Goal: Entertainment & Leisure: Consume media (video, audio)

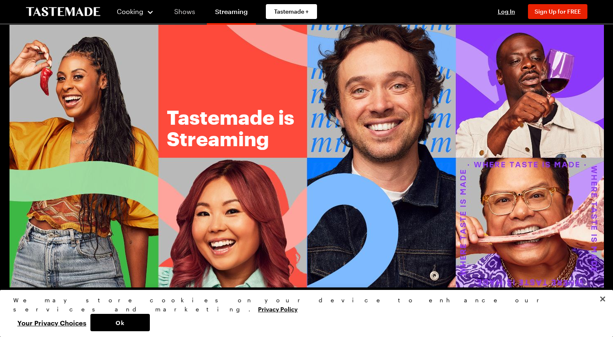
click at [182, 9] on link "Shows" at bounding box center [185, 11] width 38 height 23
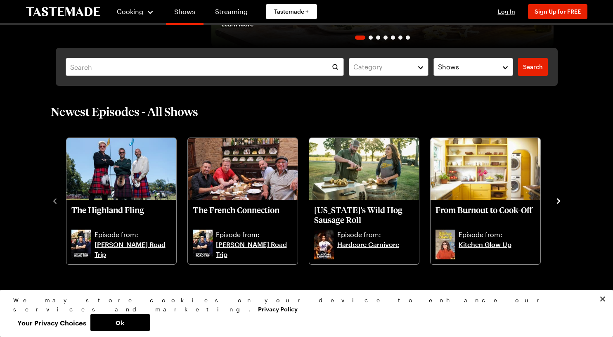
scroll to position [194, 0]
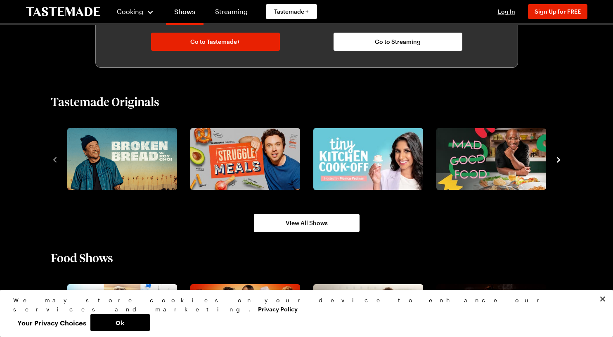
scroll to position [539, 0]
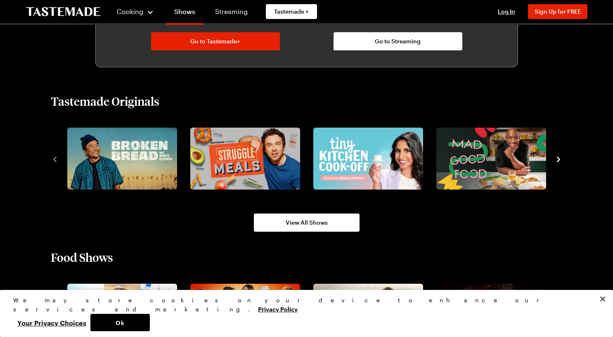
click at [589, 261] on div "Food Shows View All Food Shows" at bounding box center [306, 319] width 594 height 138
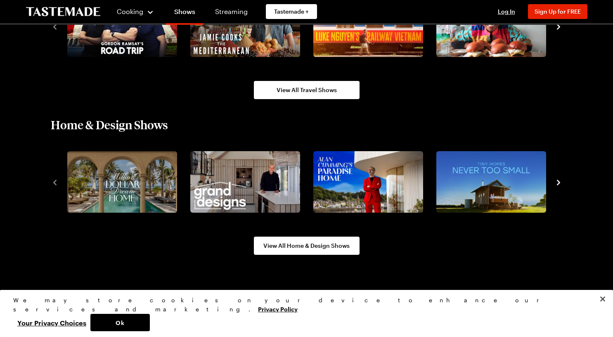
scroll to position [982, 0]
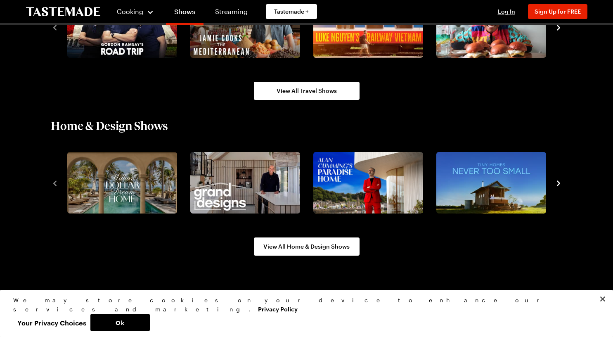
click at [561, 184] on icon "navigate to next item" at bounding box center [558, 183] width 8 height 8
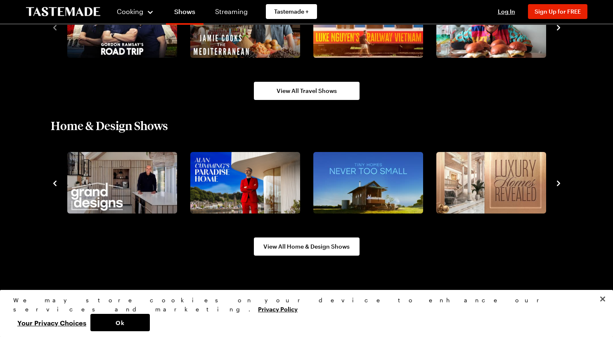
click at [558, 184] on icon "navigate to next item" at bounding box center [558, 183] width 3 height 5
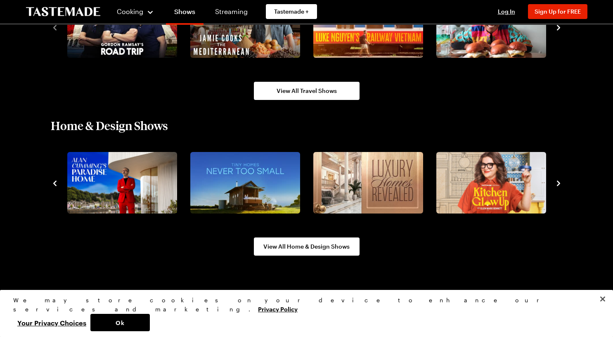
click at [558, 184] on icon "navigate to next item" at bounding box center [558, 183] width 3 height 5
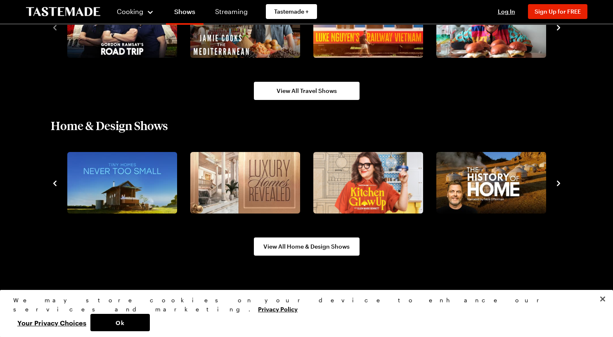
click at [558, 185] on icon "navigate to next item" at bounding box center [558, 183] width 3 height 5
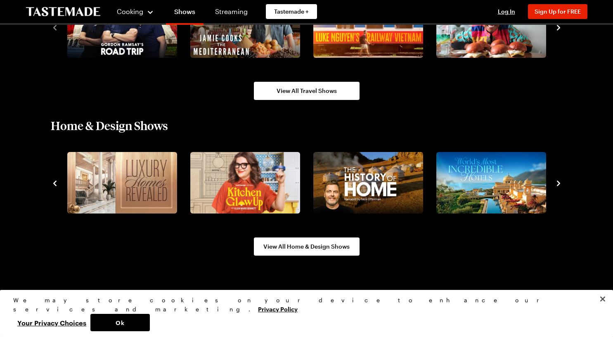
click at [558, 184] on icon "navigate to next item" at bounding box center [558, 183] width 3 height 5
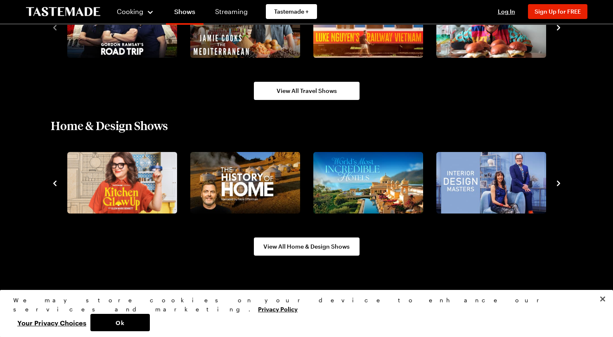
click at [553, 186] on div at bounding box center [307, 182] width 512 height 67
click at [559, 185] on icon "navigate to next item" at bounding box center [558, 183] width 8 height 8
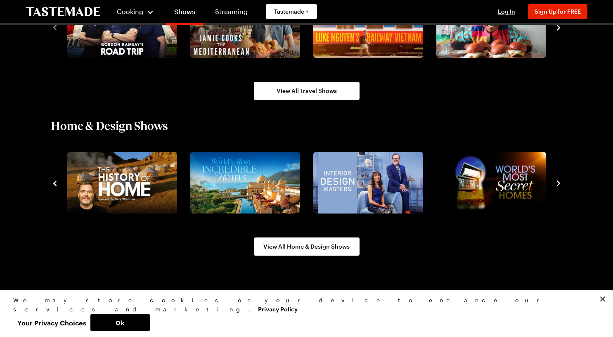
click at [559, 186] on icon "navigate to next item" at bounding box center [558, 183] width 8 height 8
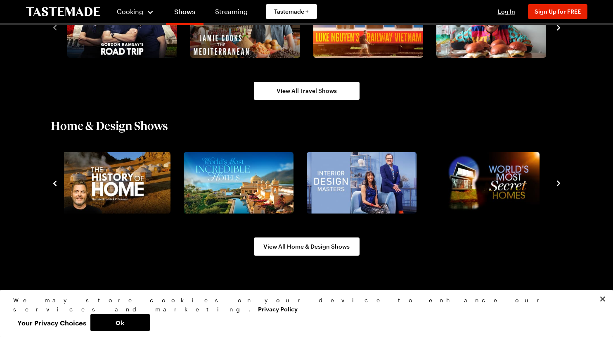
click at [557, 183] on icon "navigate to next item" at bounding box center [558, 183] width 8 height 8
click at [558, 184] on icon "navigate to next item" at bounding box center [558, 183] width 3 height 5
click at [367, 180] on img "9 / 10" at bounding box center [362, 183] width 110 height 62
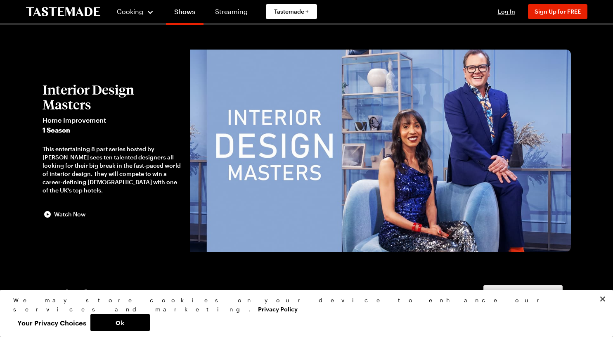
click at [228, 166] on img at bounding box center [380, 151] width 380 height 202
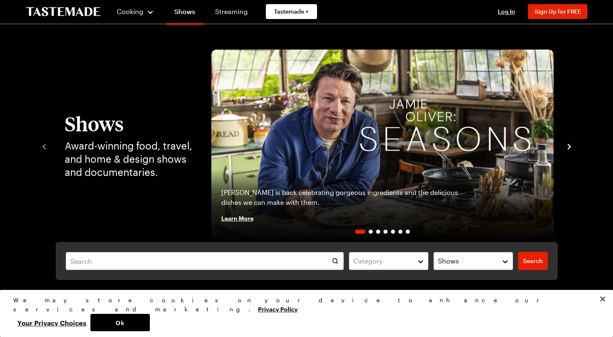
scroll to position [982, 0]
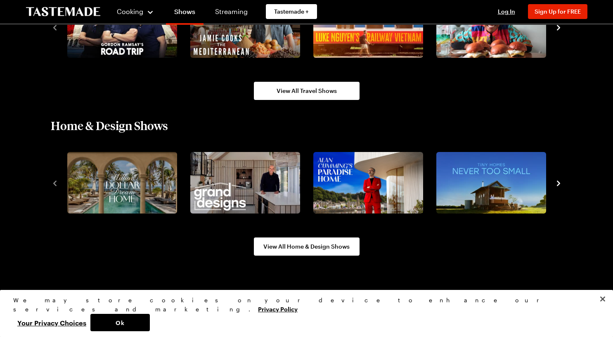
click at [428, 181] on div "3 / 10" at bounding box center [371, 182] width 123 height 67
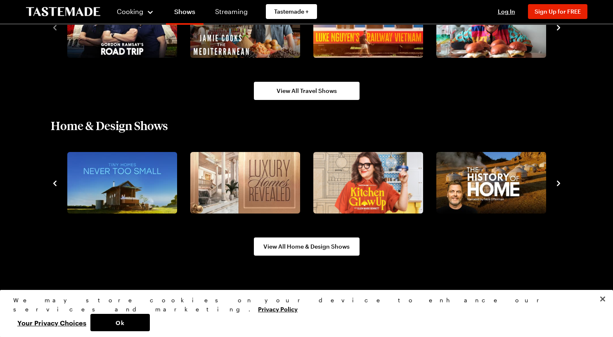
click at [388, 184] on img "6 / 10" at bounding box center [368, 183] width 110 height 62
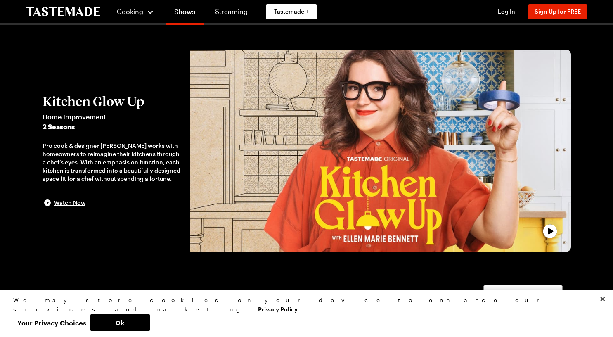
click at [68, 201] on span "Watch Now" at bounding box center [69, 202] width 31 height 8
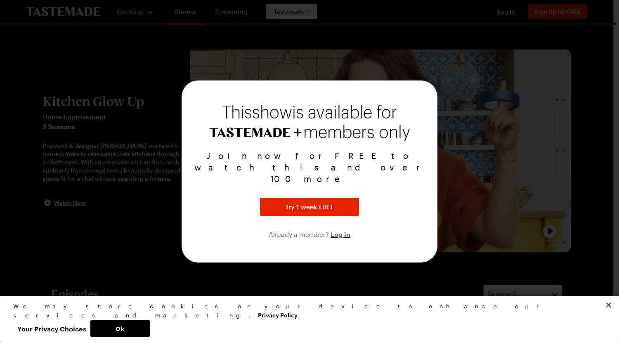
click at [497, 155] on div at bounding box center [309, 171] width 619 height 343
